Goal: Task Accomplishment & Management: Manage account settings

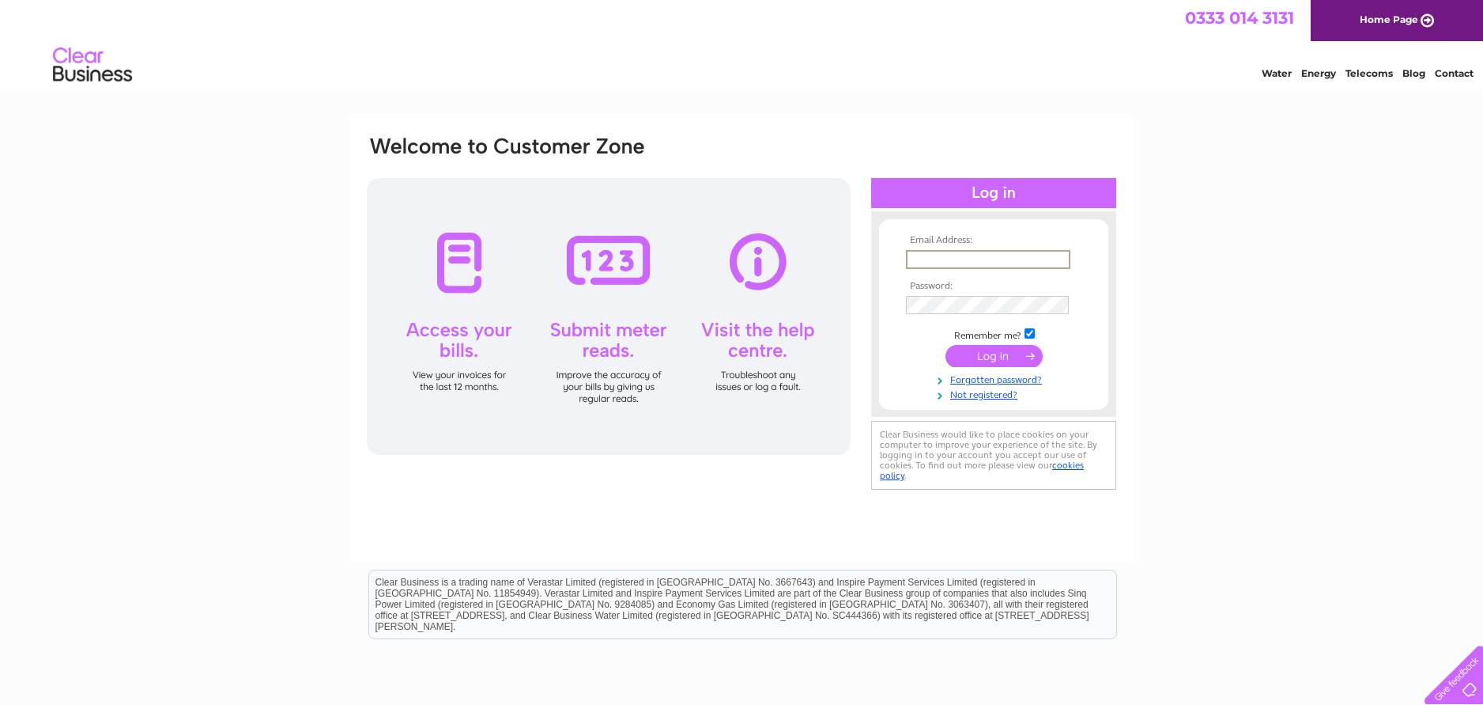
type input "info@dumfrieslimo.com"
click at [995, 362] on input "submit" at bounding box center [994, 356] width 97 height 22
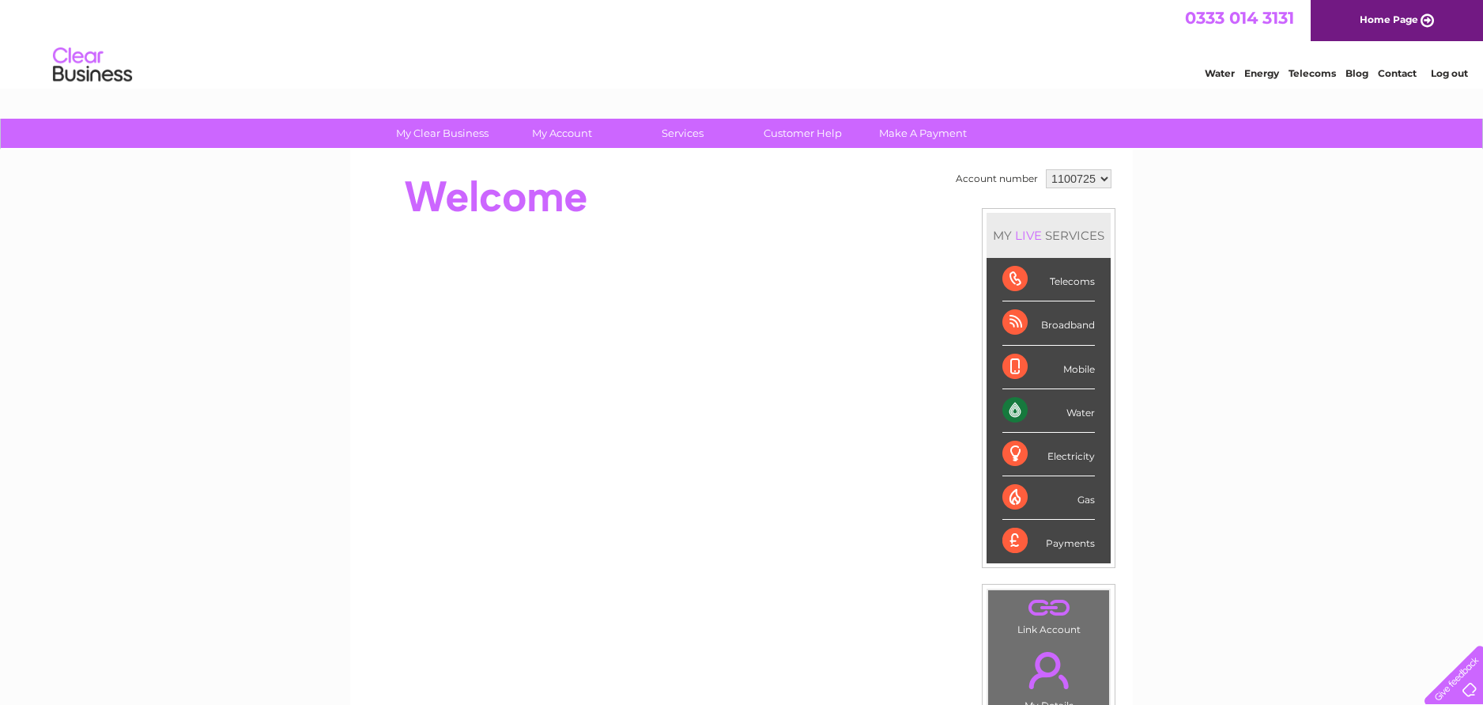
click at [1064, 412] on div "Water" at bounding box center [1049, 410] width 93 height 43
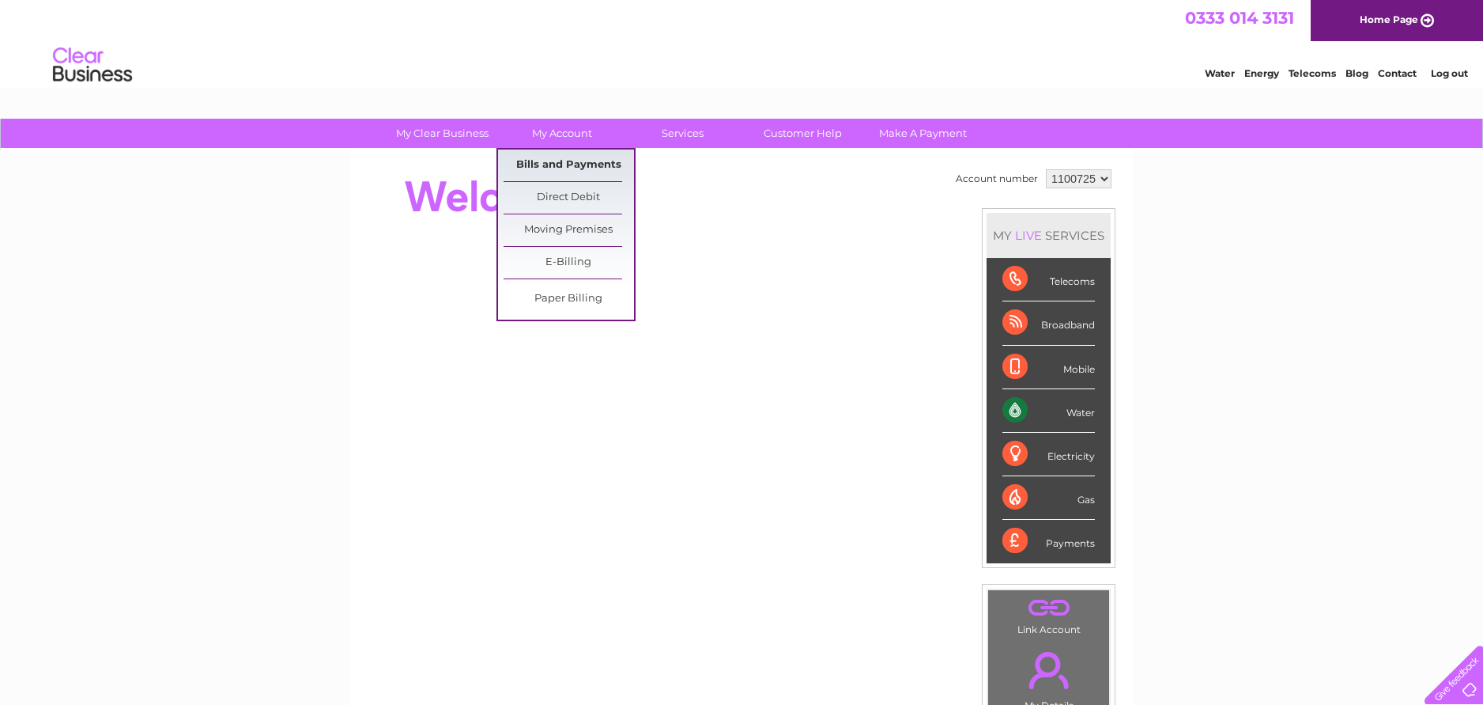
click at [532, 161] on link "Bills and Payments" at bounding box center [569, 165] width 130 height 32
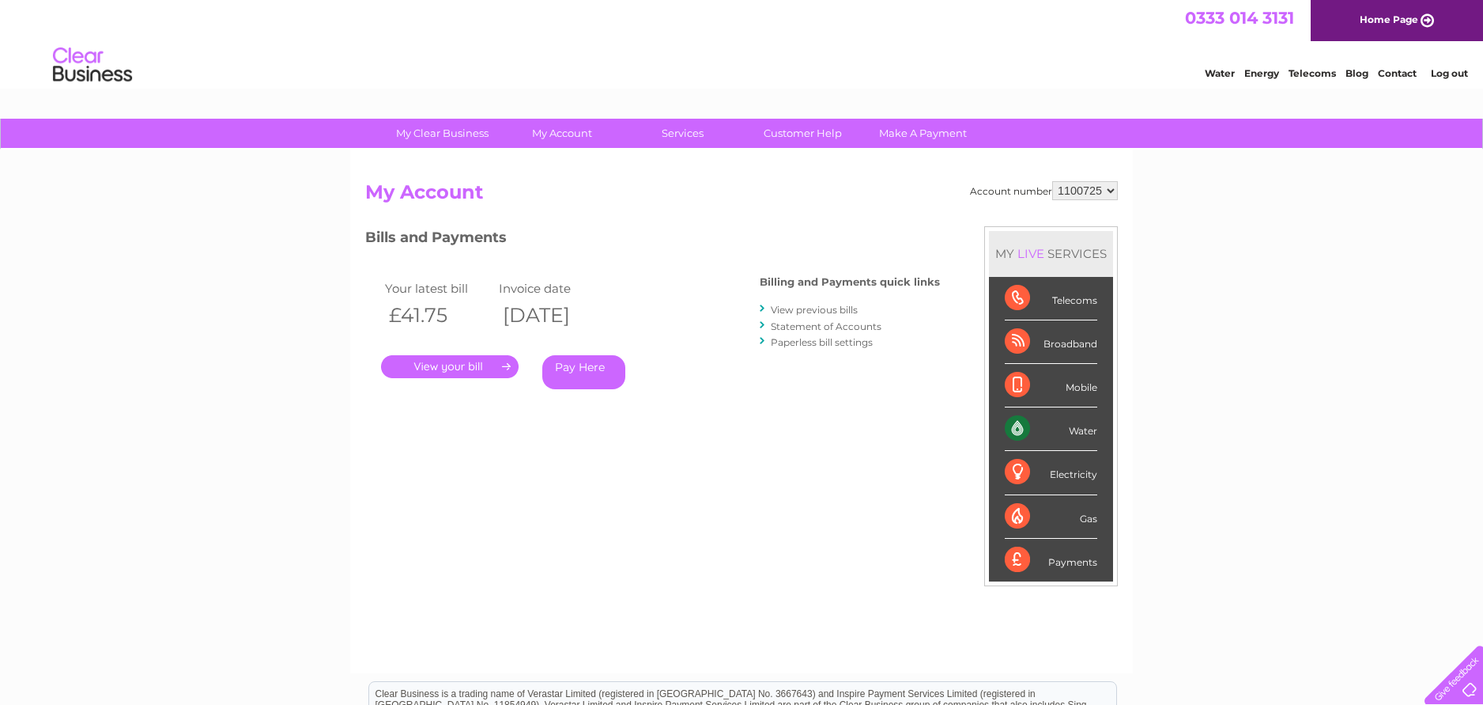
click at [468, 368] on link "." at bounding box center [450, 366] width 138 height 23
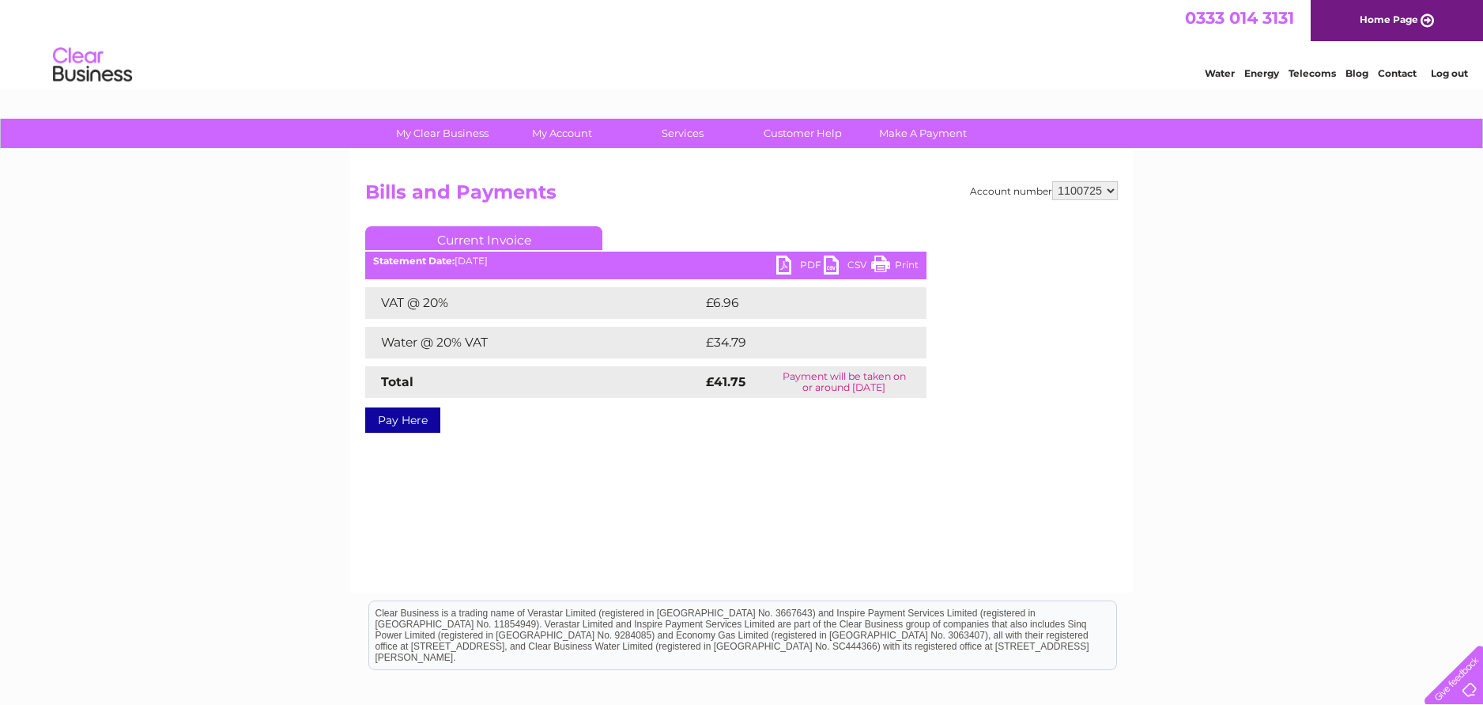
click at [803, 260] on link "PDF" at bounding box center [800, 266] width 47 height 23
